Goal: Information Seeking & Learning: Find specific fact

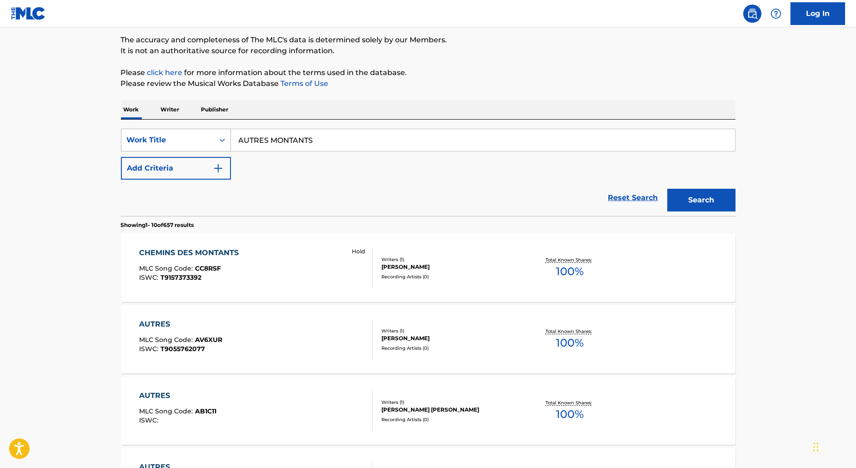
scroll to position [67, 0]
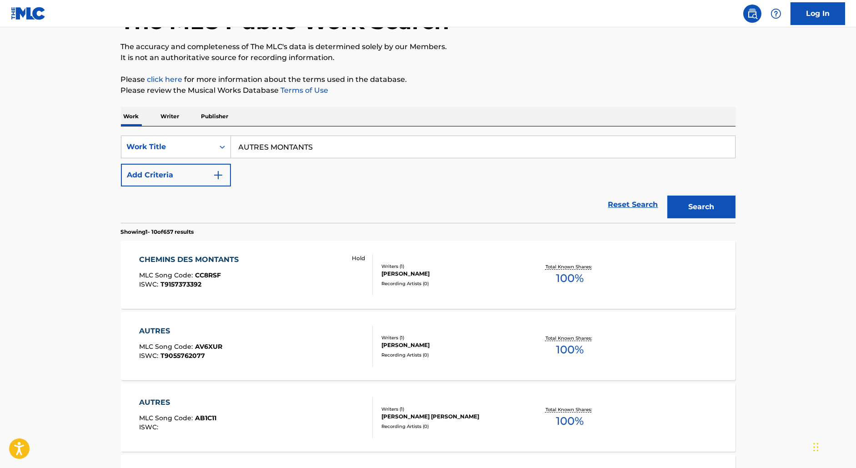
click at [196, 180] on button "Add Criteria" at bounding box center [176, 175] width 110 height 23
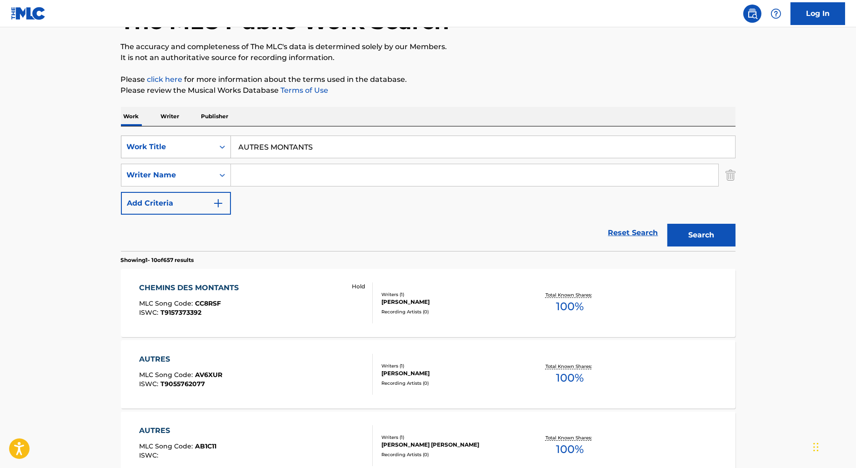
drag, startPoint x: 361, startPoint y: 147, endPoint x: 150, endPoint y: 142, distance: 211.1
click at [150, 142] on div "SearchWithCriteriaa17586b0-440b-490f-9d7a-885ad3095b5b Work Title AUTRES MONTAN…" at bounding box center [428, 147] width 615 height 23
paste input "FOR THE RECORD"
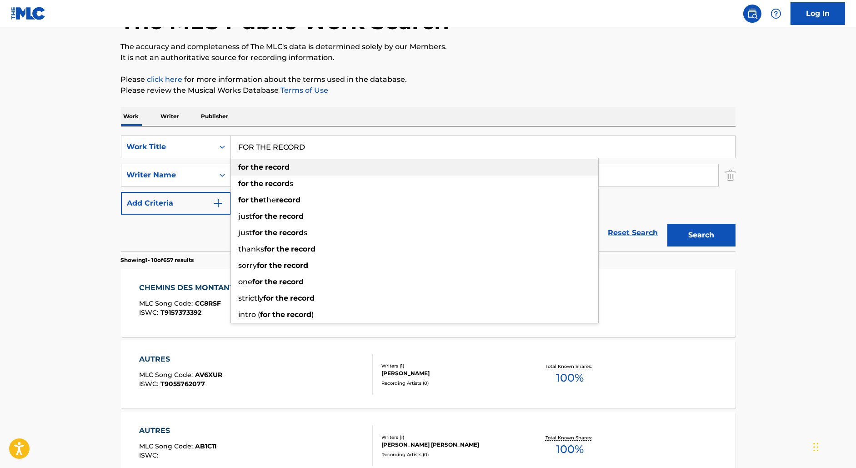
click at [251, 174] on div "for the record" at bounding box center [414, 167] width 367 height 16
type input "for the record"
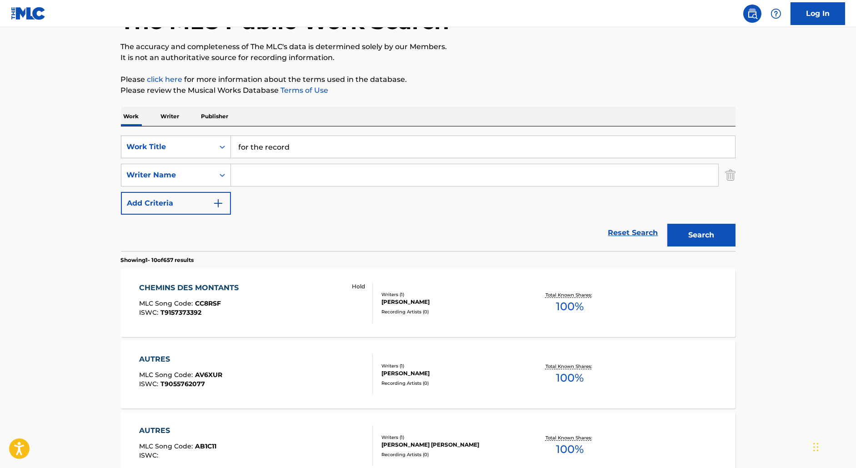
click at [251, 174] on input "Search Form" at bounding box center [475, 175] width 488 height 22
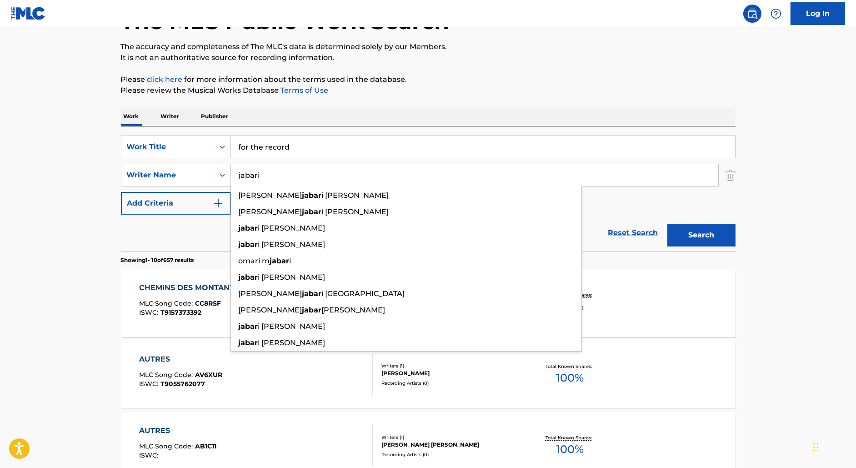
type input "jabari"
click at [668, 224] on button "Search" at bounding box center [702, 235] width 68 height 23
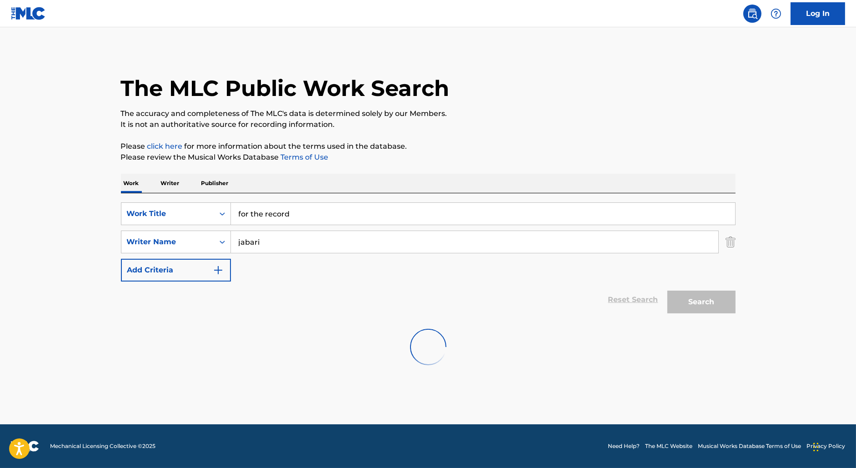
scroll to position [0, 0]
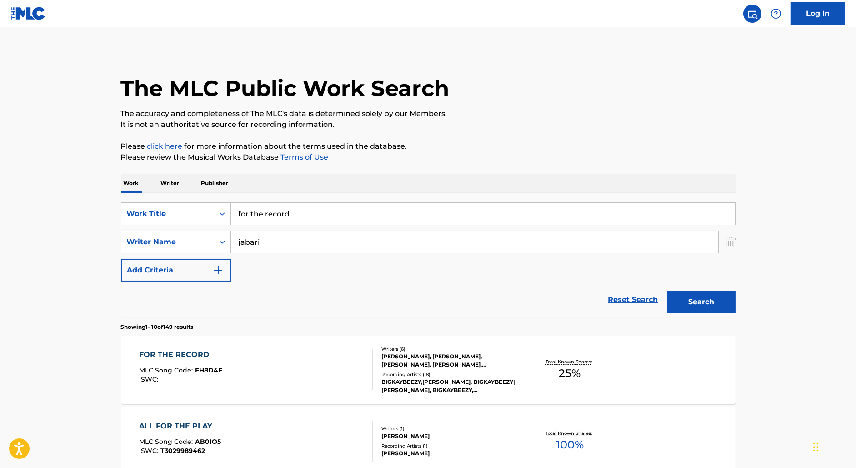
click at [293, 359] on div "FOR THE RECORD MLC Song Code : FH8D4F ISWC :" at bounding box center [256, 369] width 234 height 41
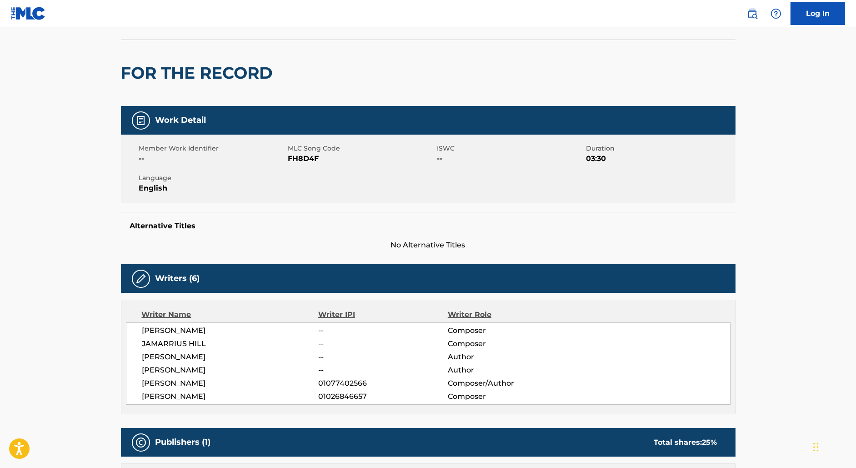
scroll to position [62, 0]
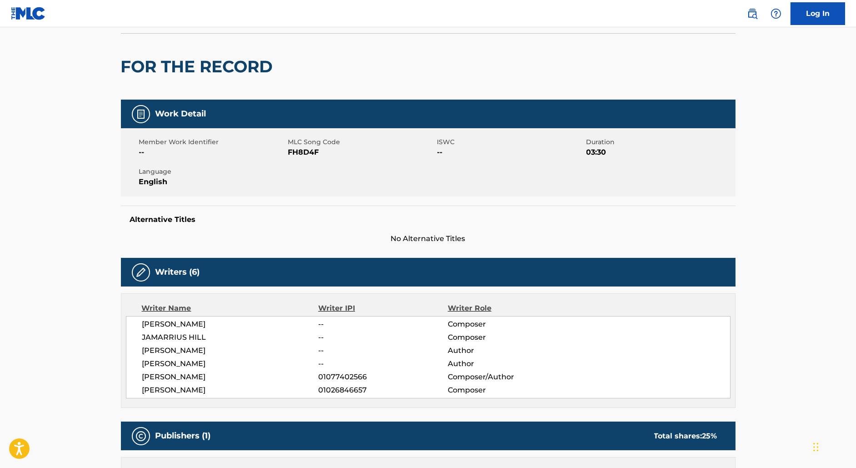
click at [285, 372] on span "[PERSON_NAME]" at bounding box center [230, 377] width 176 height 11
drag, startPoint x: 192, startPoint y: 323, endPoint x: 125, endPoint y: 323, distance: 66.9
click at [126, 323] on div "[PERSON_NAME] -- Composer [PERSON_NAME] -- Composer [PERSON_NAME] -- Author [PE…" at bounding box center [428, 357] width 605 height 82
copy span "[PERSON_NAME]"
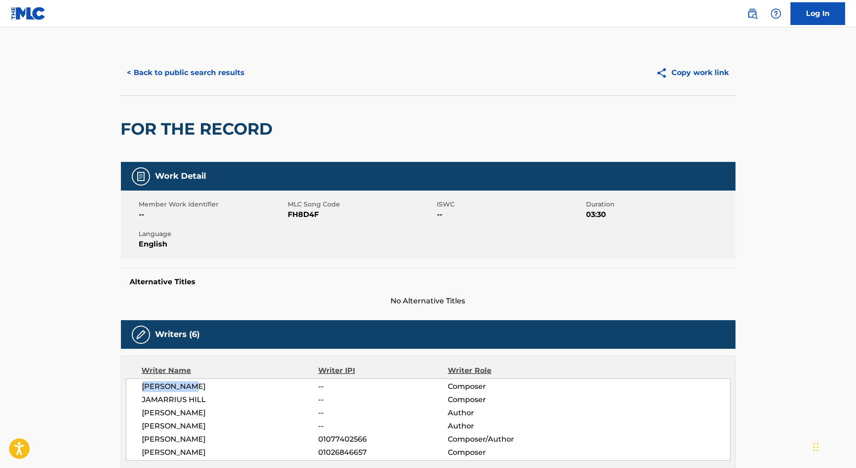
click at [210, 67] on button "< Back to public search results" at bounding box center [186, 72] width 131 height 23
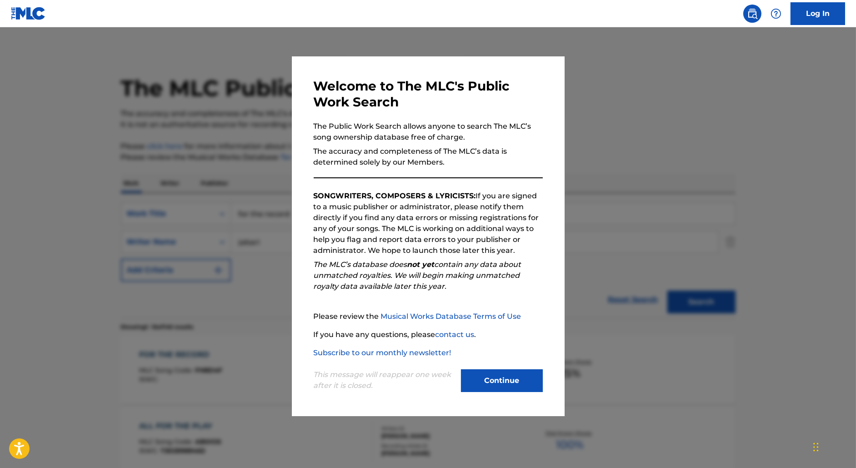
click at [194, 169] on div at bounding box center [428, 261] width 856 height 468
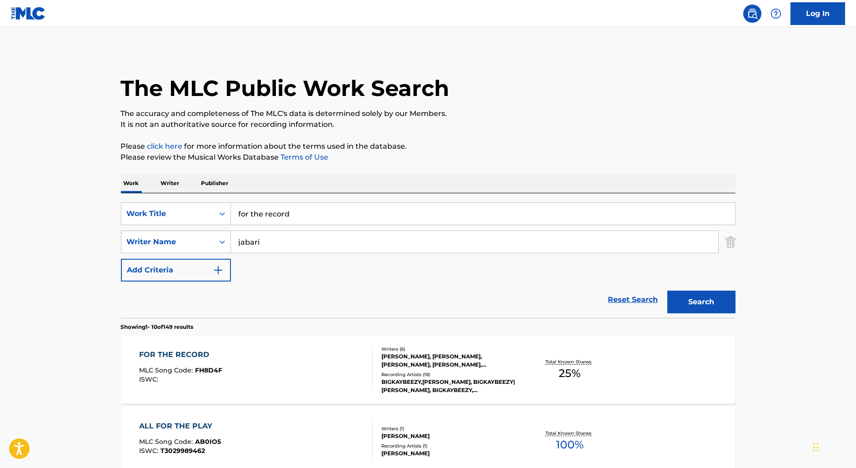
click at [170, 180] on p "Writer" at bounding box center [170, 183] width 24 height 19
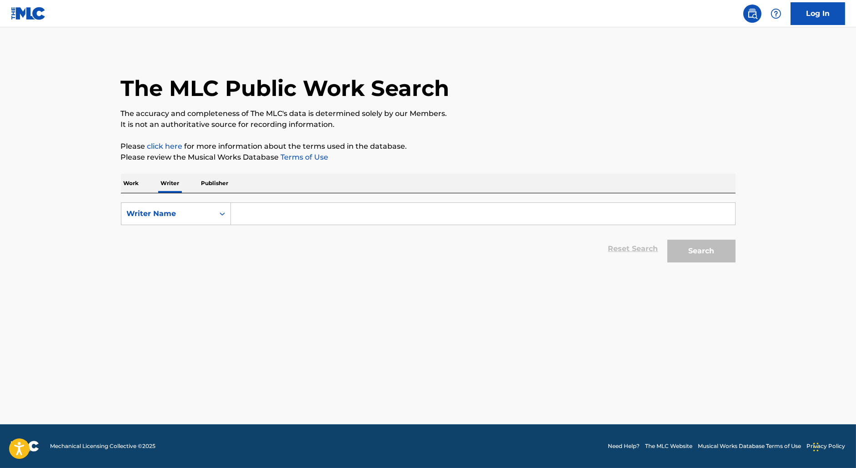
click at [266, 208] on input "Search Form" at bounding box center [483, 214] width 504 height 22
type input "[PERSON_NAME]"
click at [668, 240] on button "Search" at bounding box center [702, 251] width 68 height 23
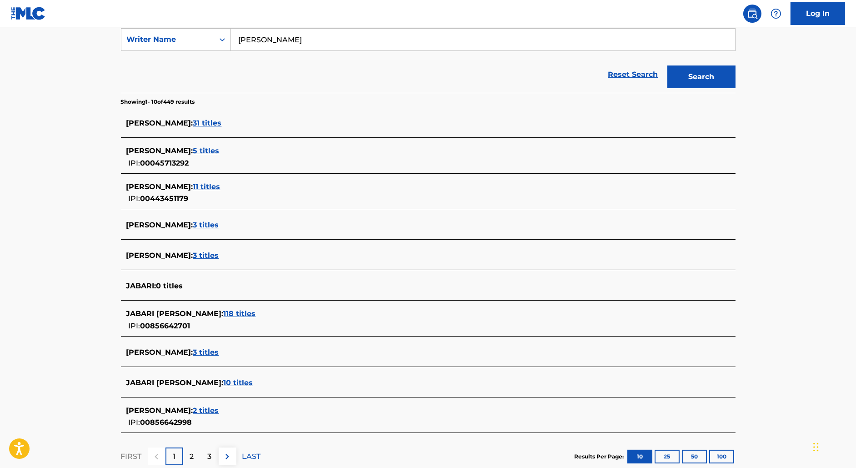
scroll to position [176, 0]
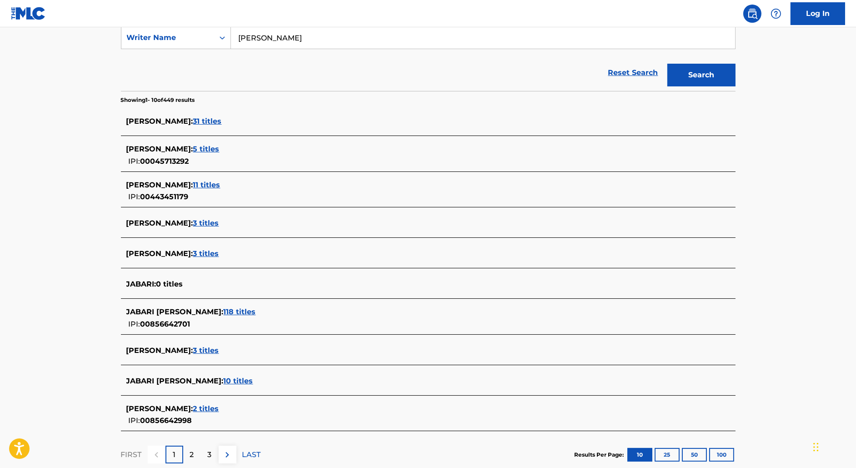
click at [195, 410] on span "2 titles" at bounding box center [206, 408] width 26 height 9
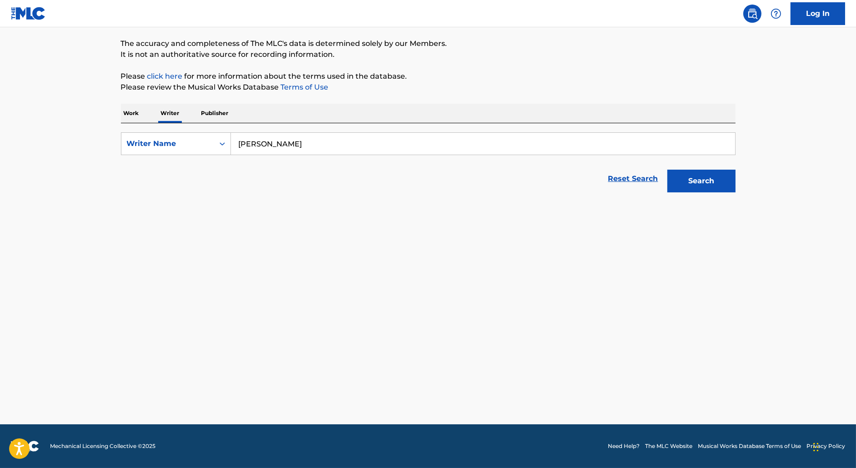
scroll to position [70, 0]
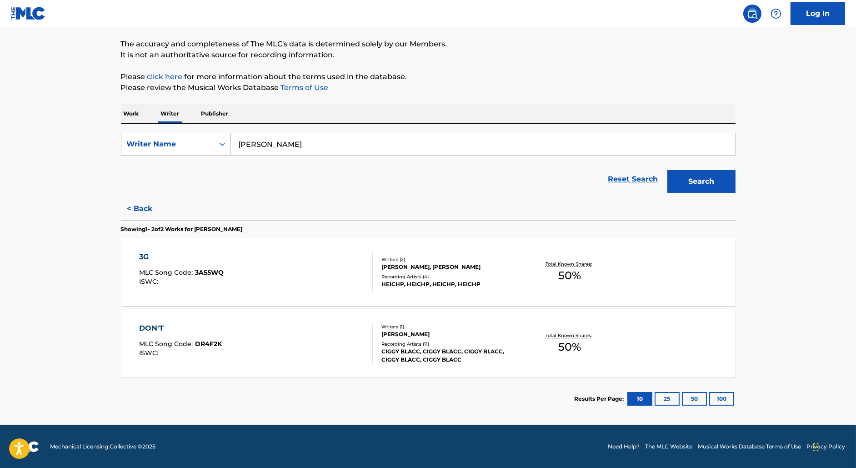
click at [163, 149] on div "Writer Name" at bounding box center [168, 144] width 82 height 11
click at [166, 166] on div "Writer IPI" at bounding box center [175, 167] width 109 height 23
click at [292, 145] on input "Search Form" at bounding box center [483, 144] width 504 height 22
paste input "856642701"
click at [668, 170] on button "Search" at bounding box center [702, 181] width 68 height 23
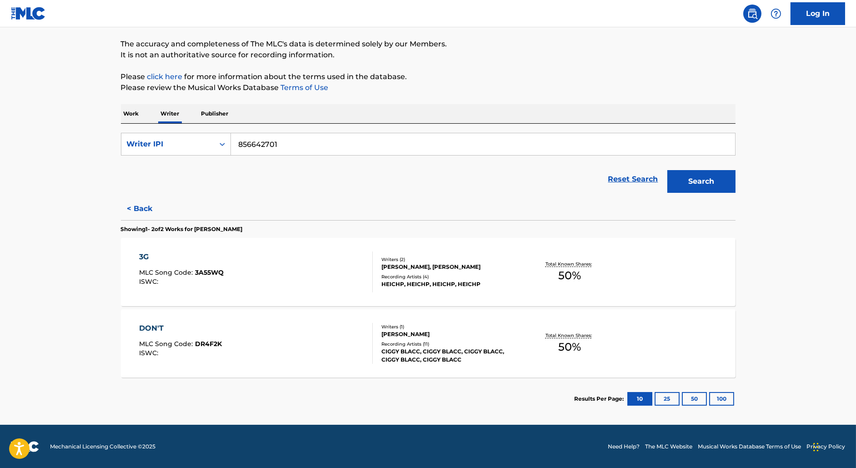
scroll to position [0, 0]
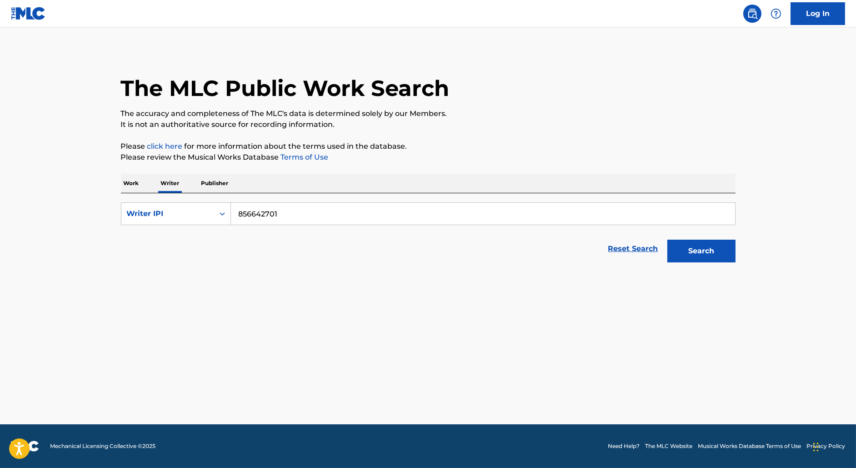
click at [236, 214] on input "856642701" at bounding box center [483, 214] width 504 height 22
click at [668, 240] on button "Search" at bounding box center [702, 251] width 68 height 23
type input "00856642701"
click at [668, 240] on button "Search" at bounding box center [702, 251] width 68 height 23
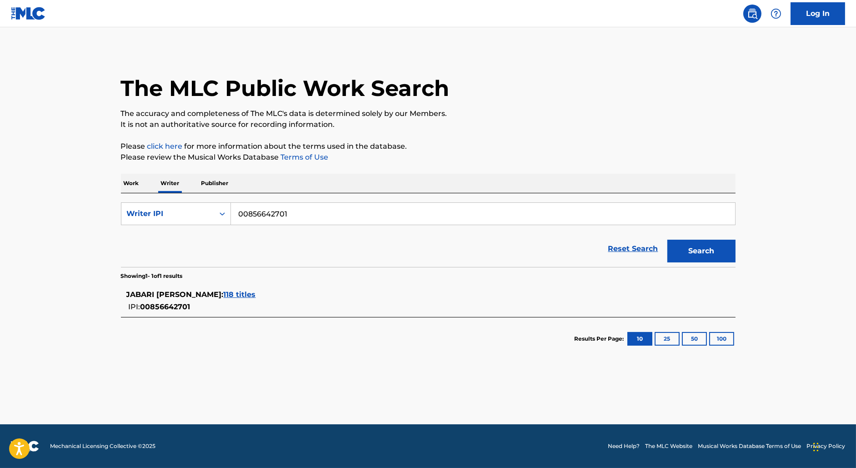
click at [224, 297] on span "118 titles" at bounding box center [240, 294] width 32 height 9
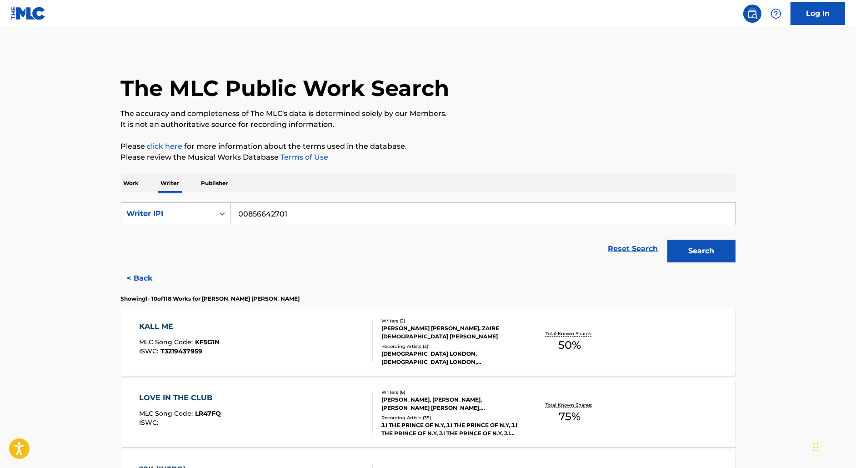
click at [241, 342] on div "KALL ME MLC Song Code : KF5G1N ISWC : T3219437959" at bounding box center [256, 341] width 234 height 41
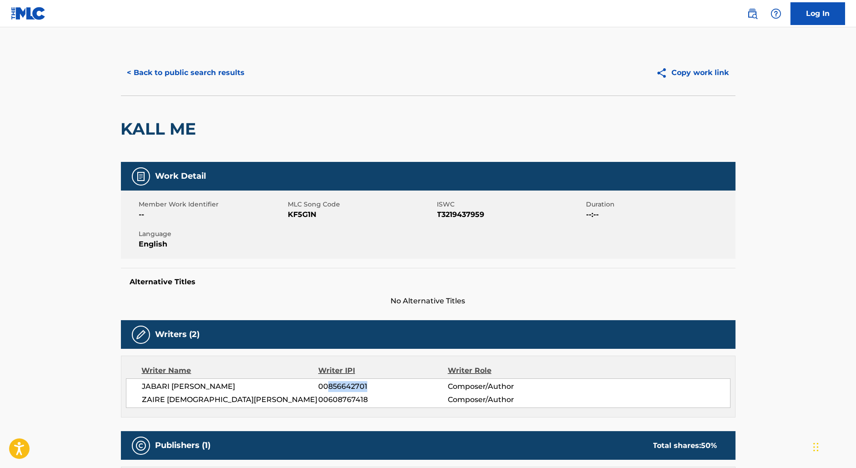
drag, startPoint x: 329, startPoint y: 385, endPoint x: 409, endPoint y: 385, distance: 80.0
click at [409, 385] on span "00856642701" at bounding box center [382, 386] width 129 height 11
copy span "856642701"
